Goal: Information Seeking & Learning: Learn about a topic

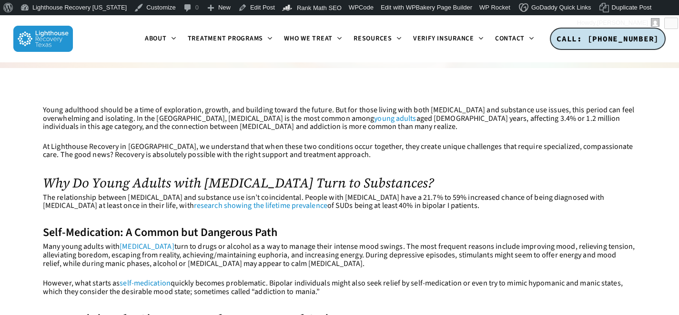
scroll to position [254, 0]
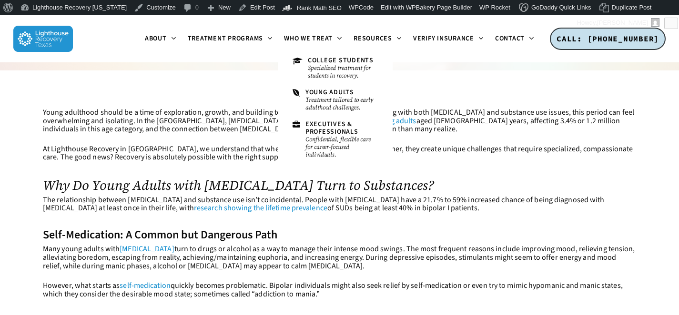
click at [410, 123] on p "Young adulthood should be a time of exploration, growth, and building toward th…" at bounding box center [339, 127] width 593 height 37
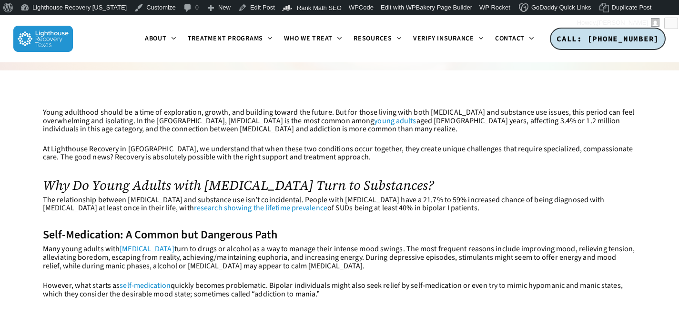
click at [374, 122] on link "young adults" at bounding box center [395, 121] width 42 height 10
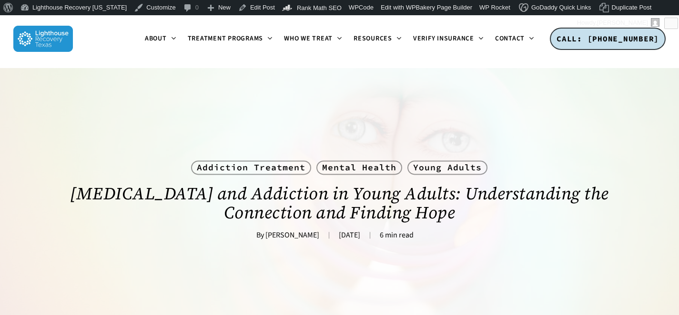
scroll to position [254, 0]
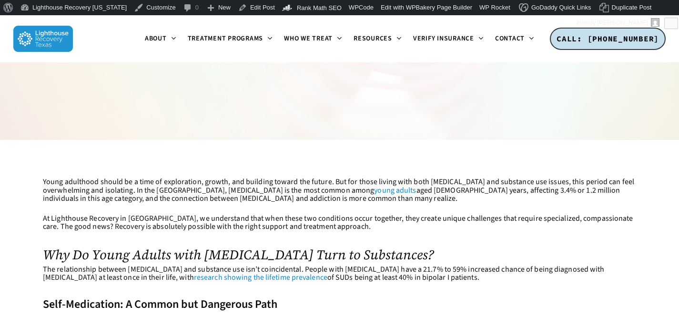
scroll to position [236, 0]
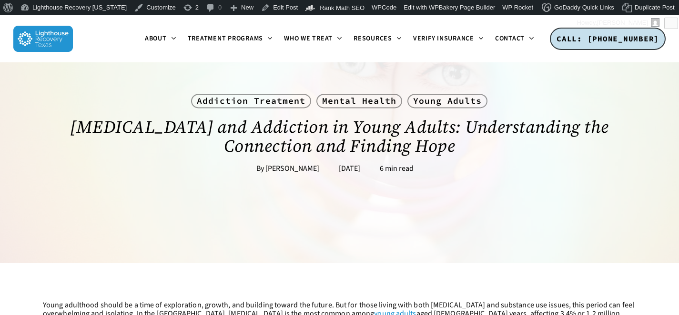
scroll to position [192, 0]
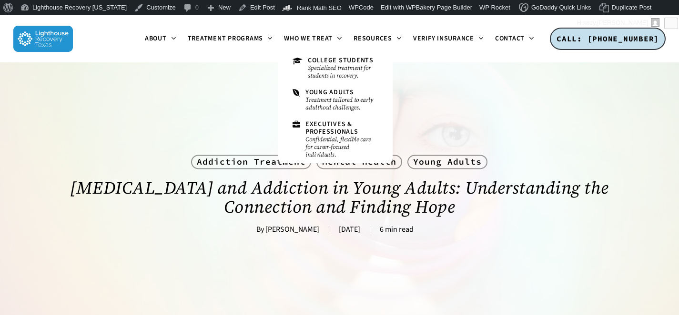
click at [264, 117] on div "Addiction Treatment Mental Health Young Adults [MEDICAL_DATA] and Addiction in …" at bounding box center [339, 193] width 593 height 262
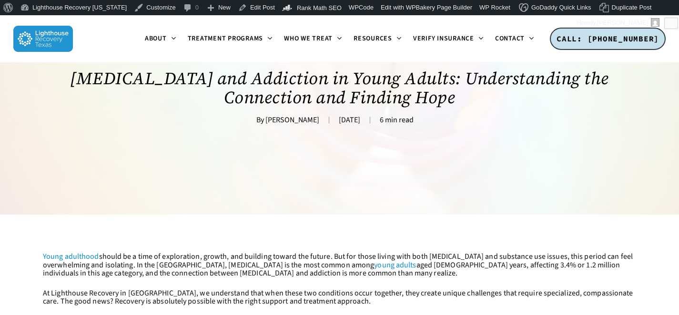
scroll to position [263, 0]
